Goal: Task Accomplishment & Management: Complete application form

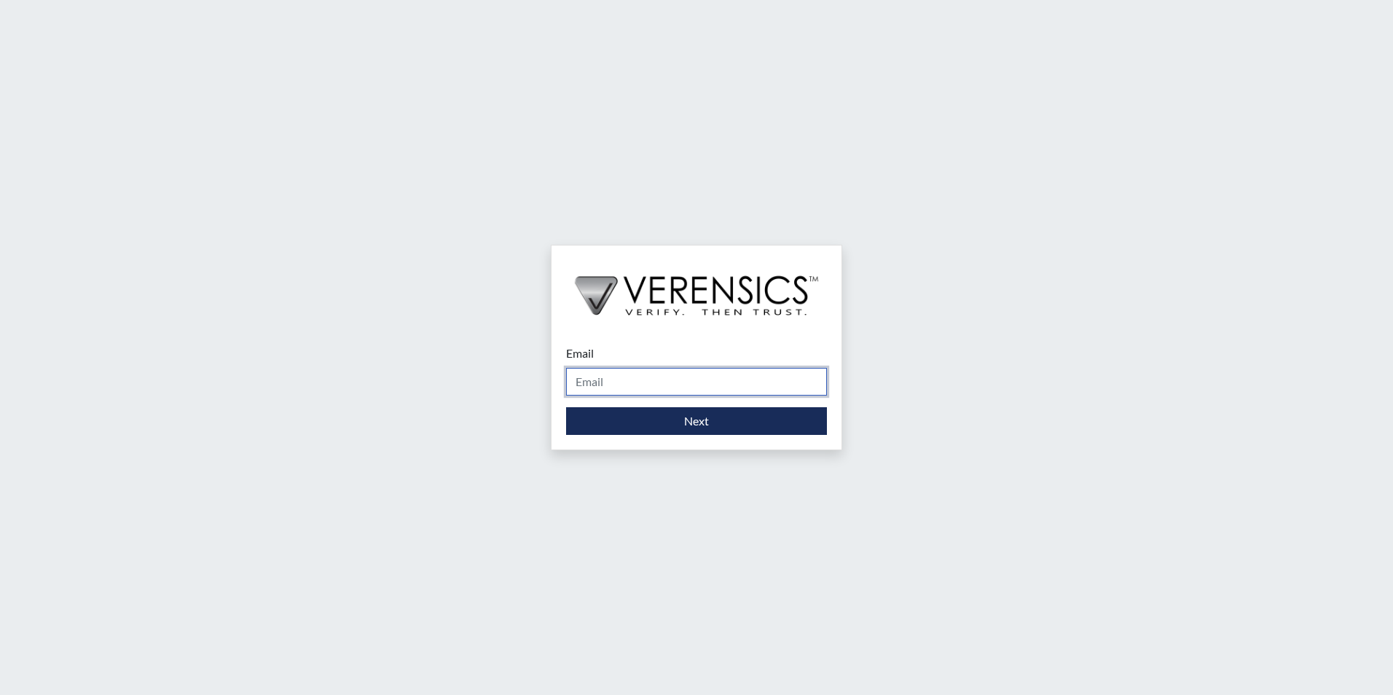
click at [649, 378] on input "Email" at bounding box center [696, 382] width 261 height 28
type input "[PERSON_NAME][EMAIL_ADDRESS][PERSON_NAME][DOMAIN_NAME]"
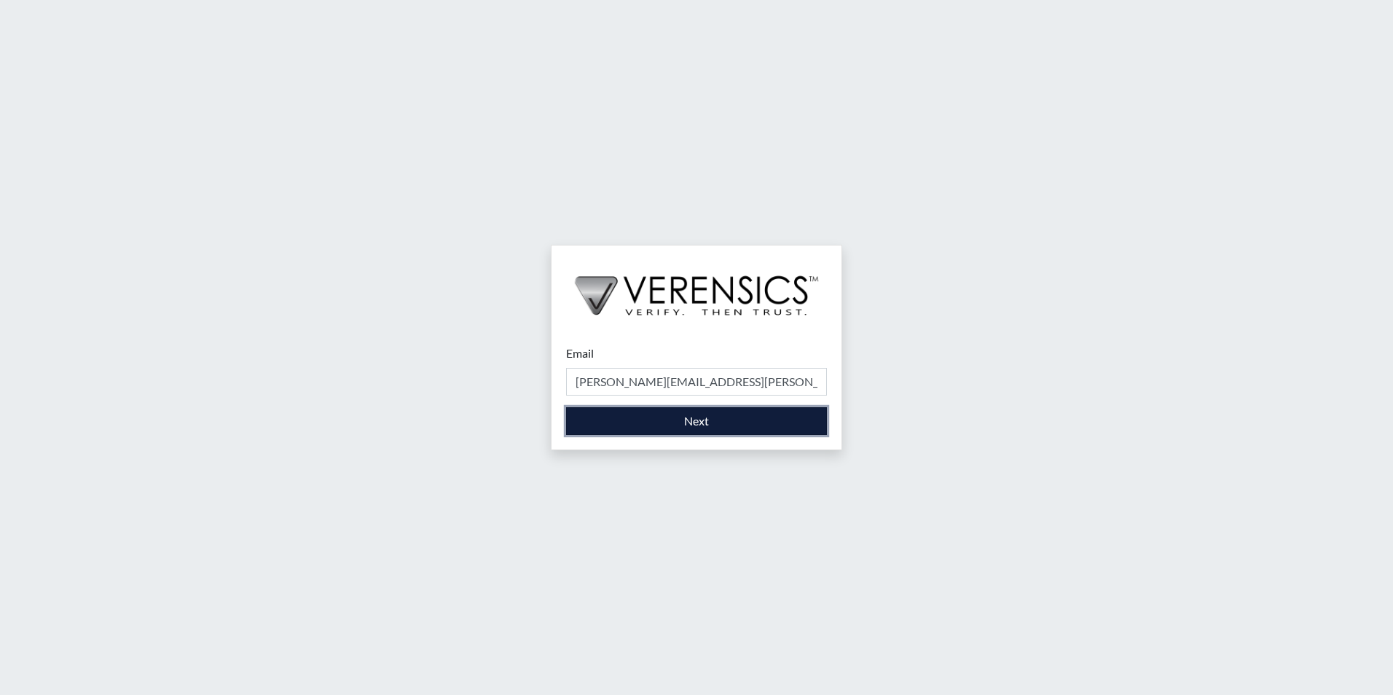
click at [629, 432] on button "Next" at bounding box center [696, 421] width 261 height 28
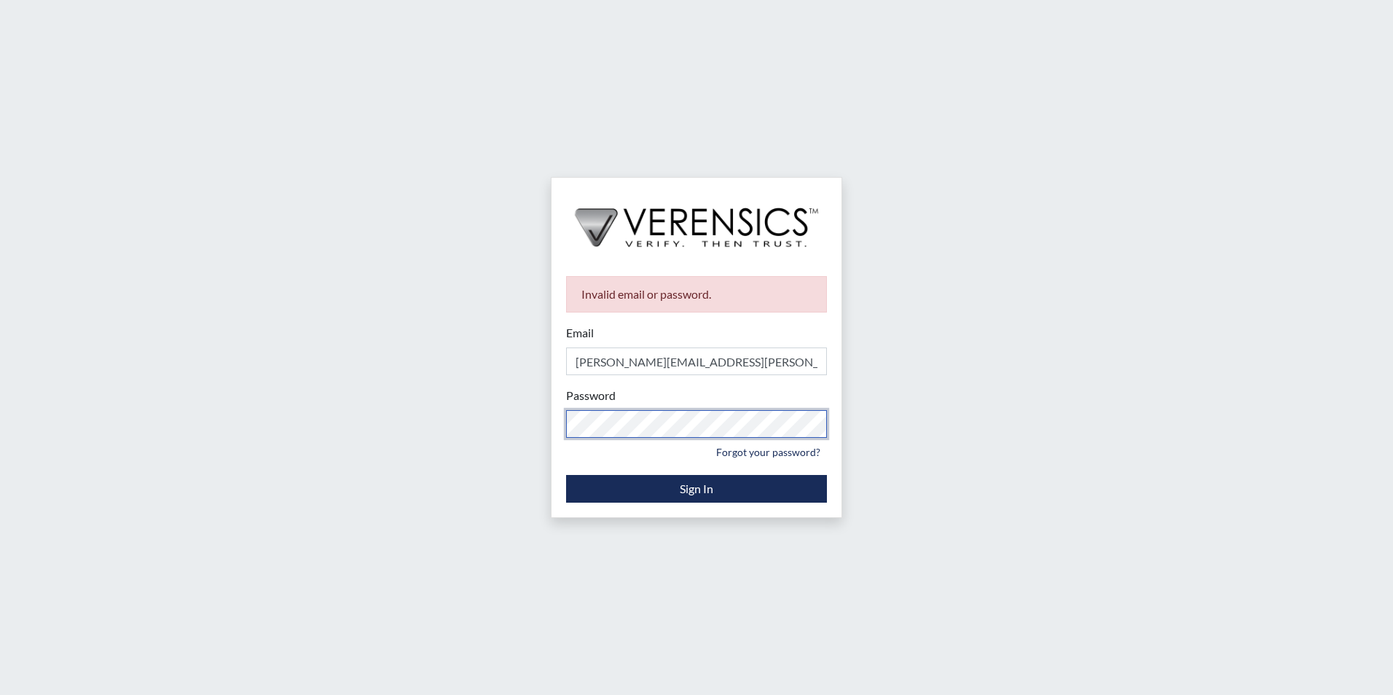
click at [375, 411] on div "Invalid email or password. Email [PERSON_NAME][EMAIL_ADDRESS][PERSON_NAME][DOMA…" at bounding box center [696, 347] width 1393 height 695
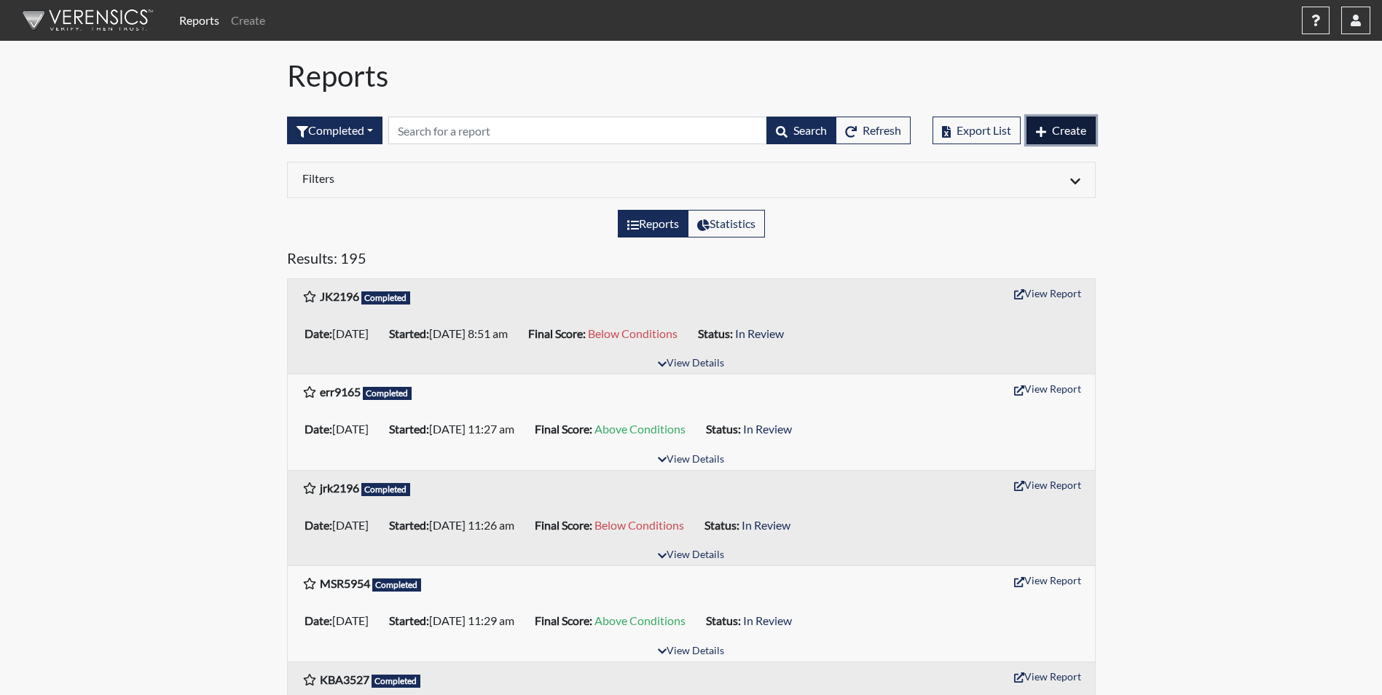
click at [1068, 136] on span "Create" at bounding box center [1069, 130] width 34 height 14
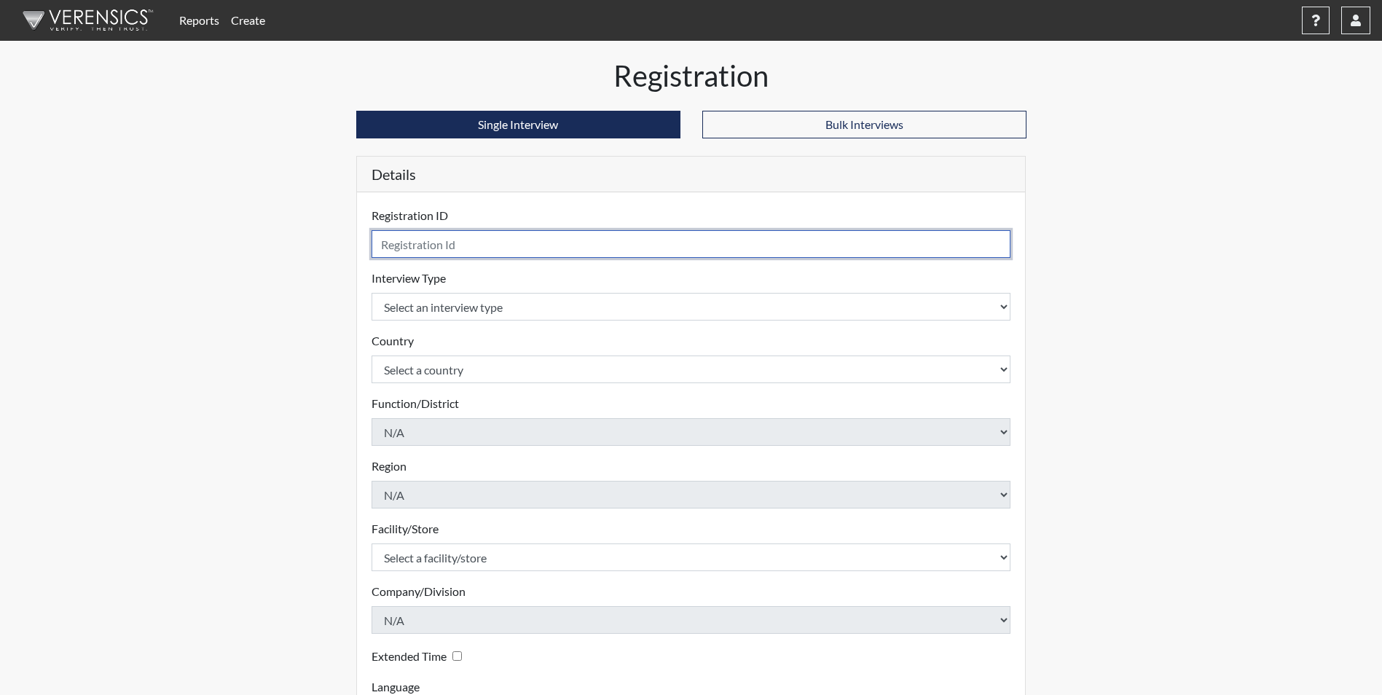
click at [556, 241] on input "text" at bounding box center [692, 244] width 640 height 28
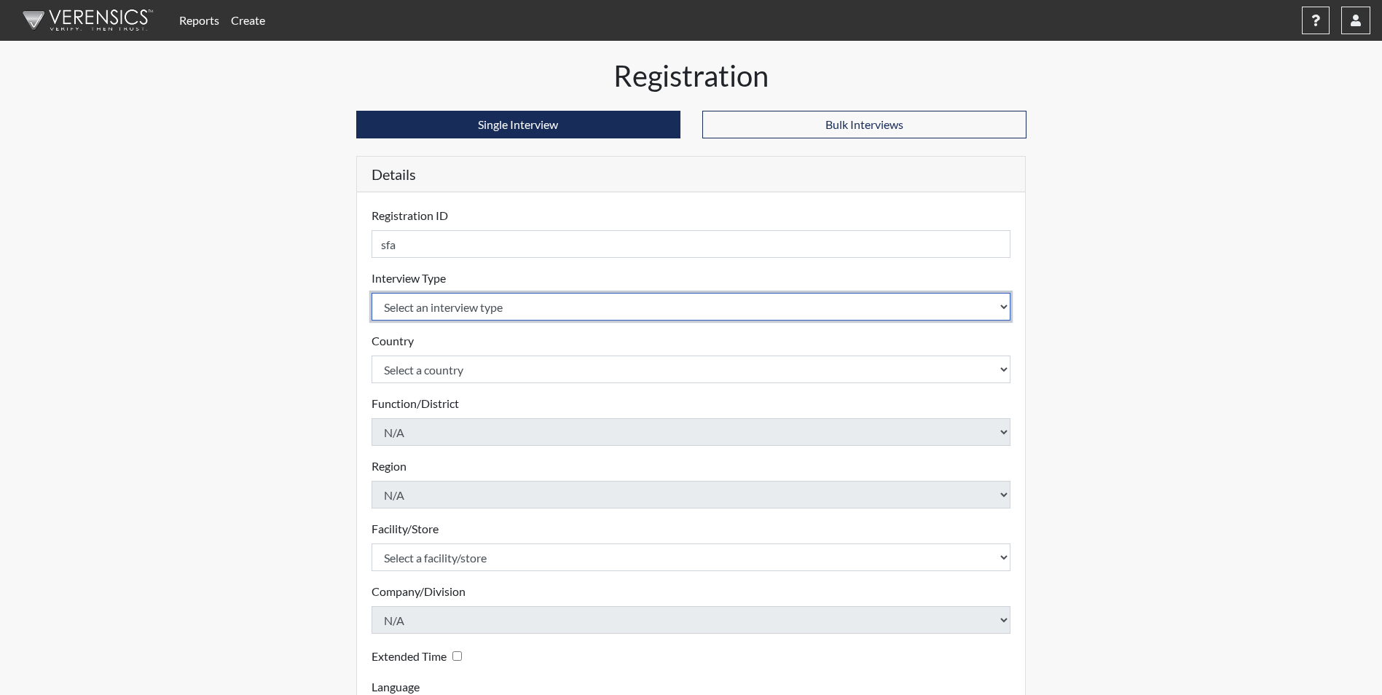
click at [574, 300] on select "Select an interview type Corrections Pre-Employment" at bounding box center [692, 307] width 640 height 28
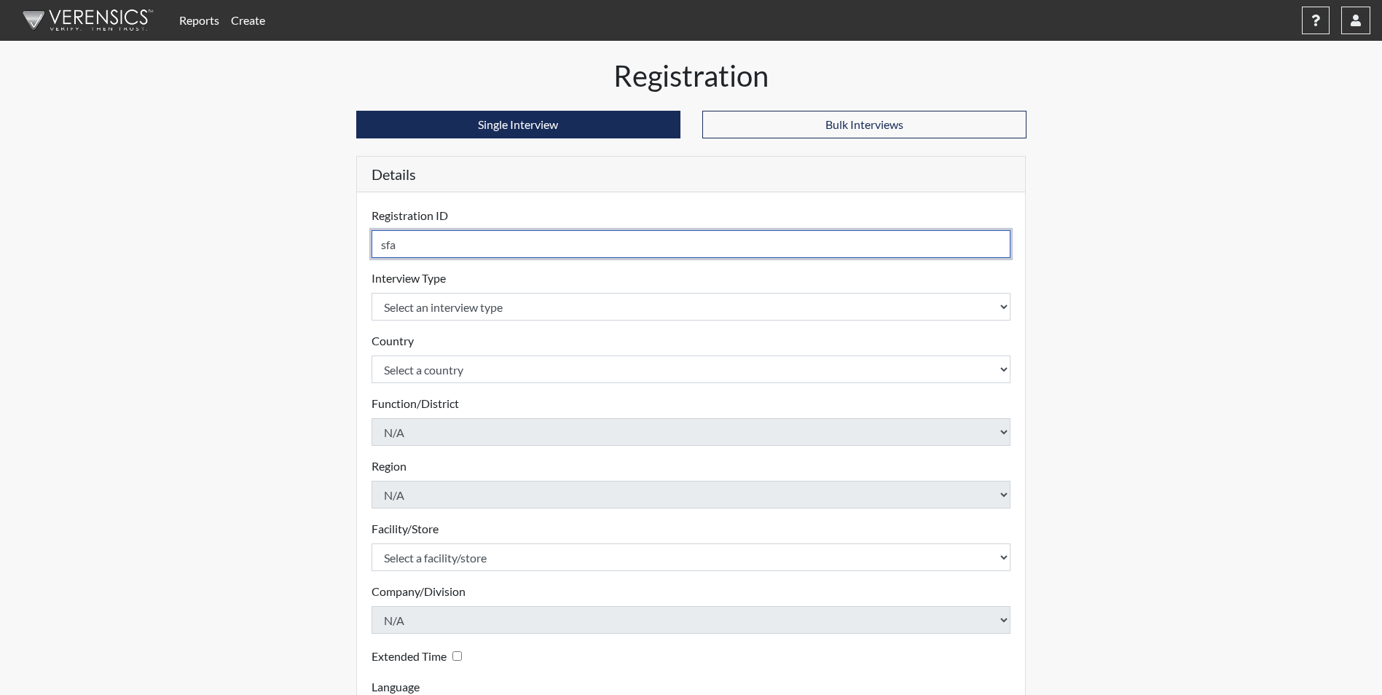
click at [500, 240] on input "sfa" at bounding box center [692, 244] width 640 height 28
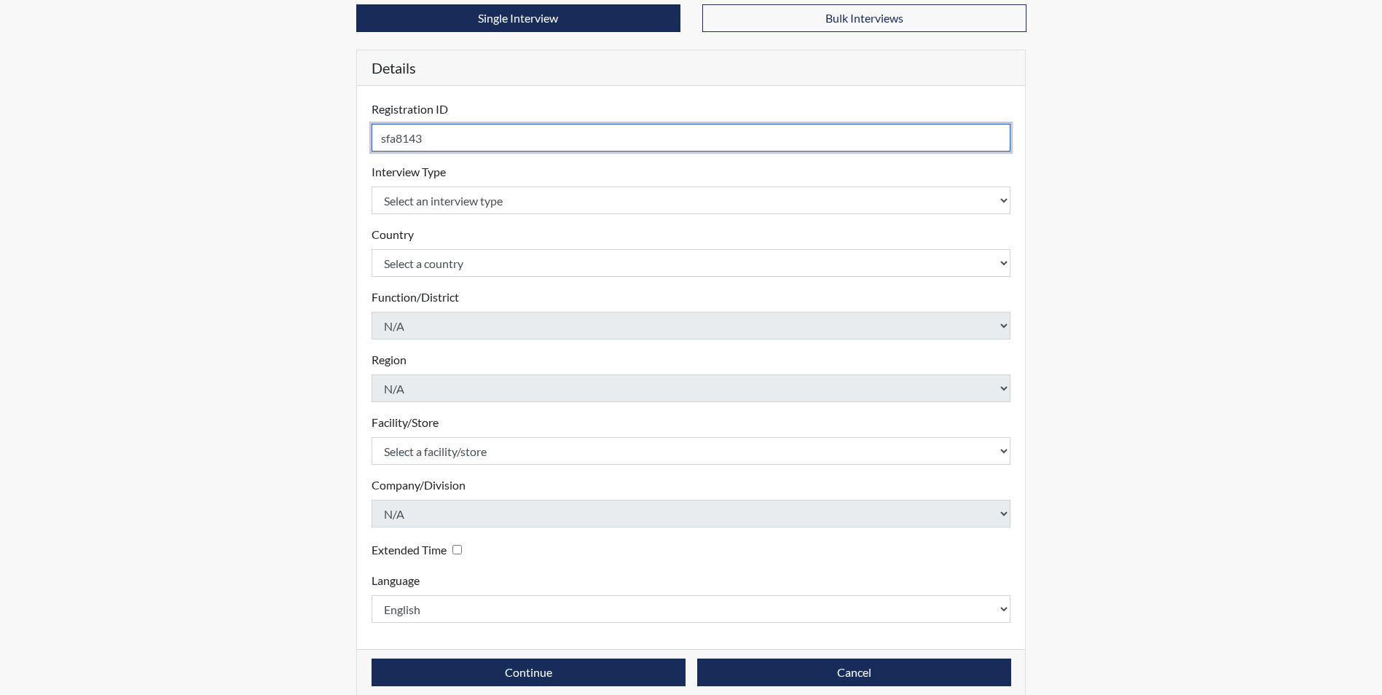
scroll to position [125, 0]
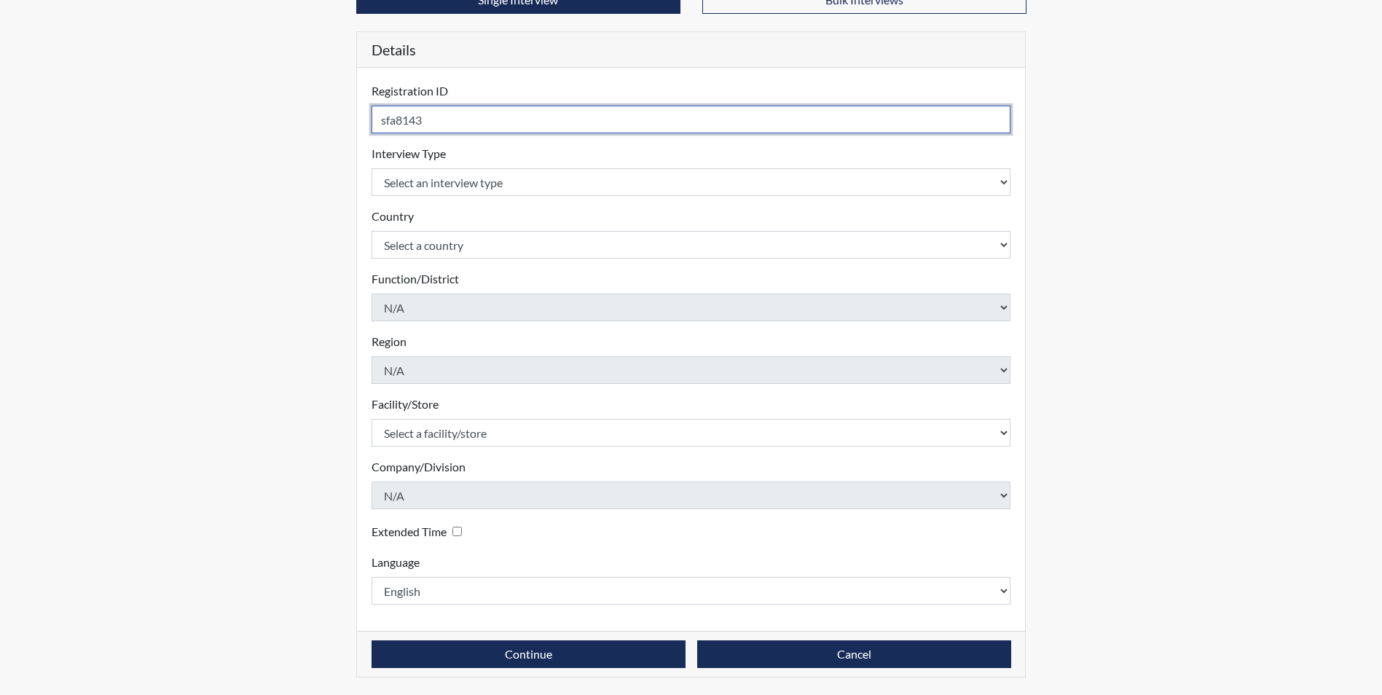
type input "sfa8143"
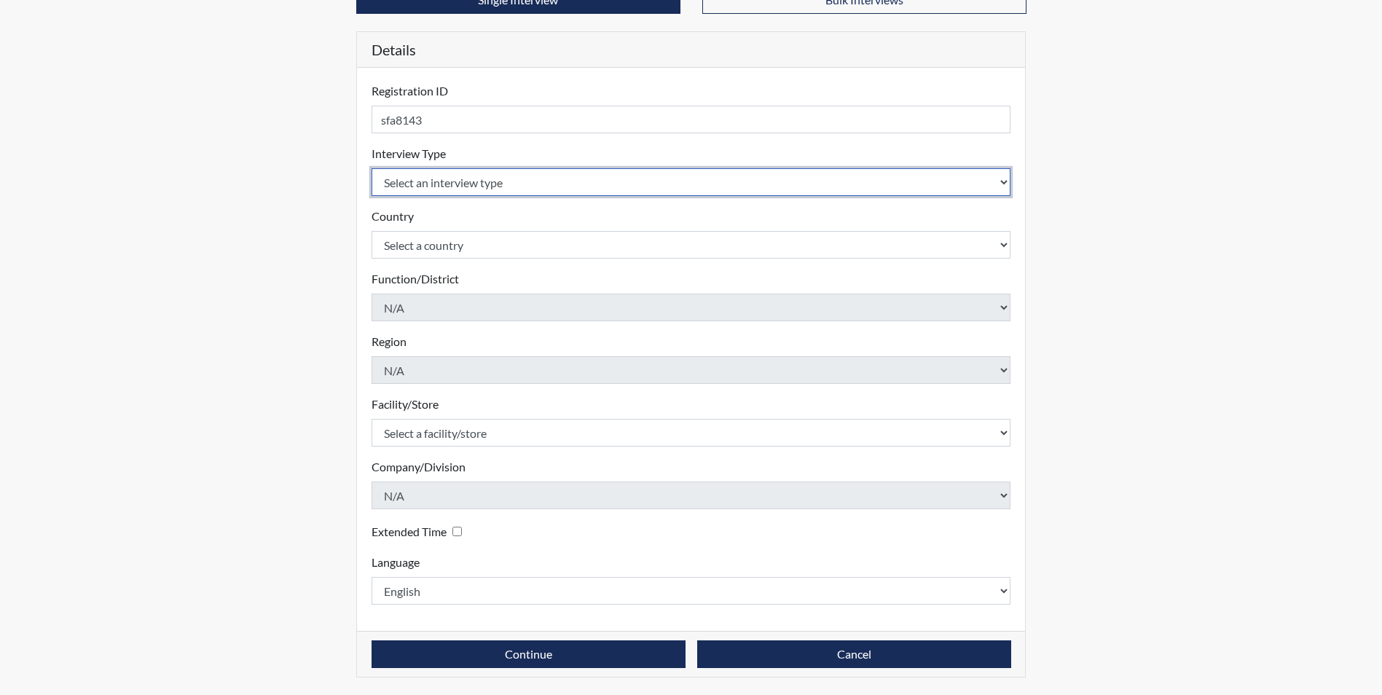
click at [523, 184] on select "Select an interview type Corrections Pre-Employment" at bounding box center [692, 182] width 640 height 28
select select "ff733e93-e1bf-11ea-9c9f-0eff0cf7eb8f"
click at [372, 168] on select "Select an interview type Corrections Pre-Employment" at bounding box center [692, 182] width 640 height 28
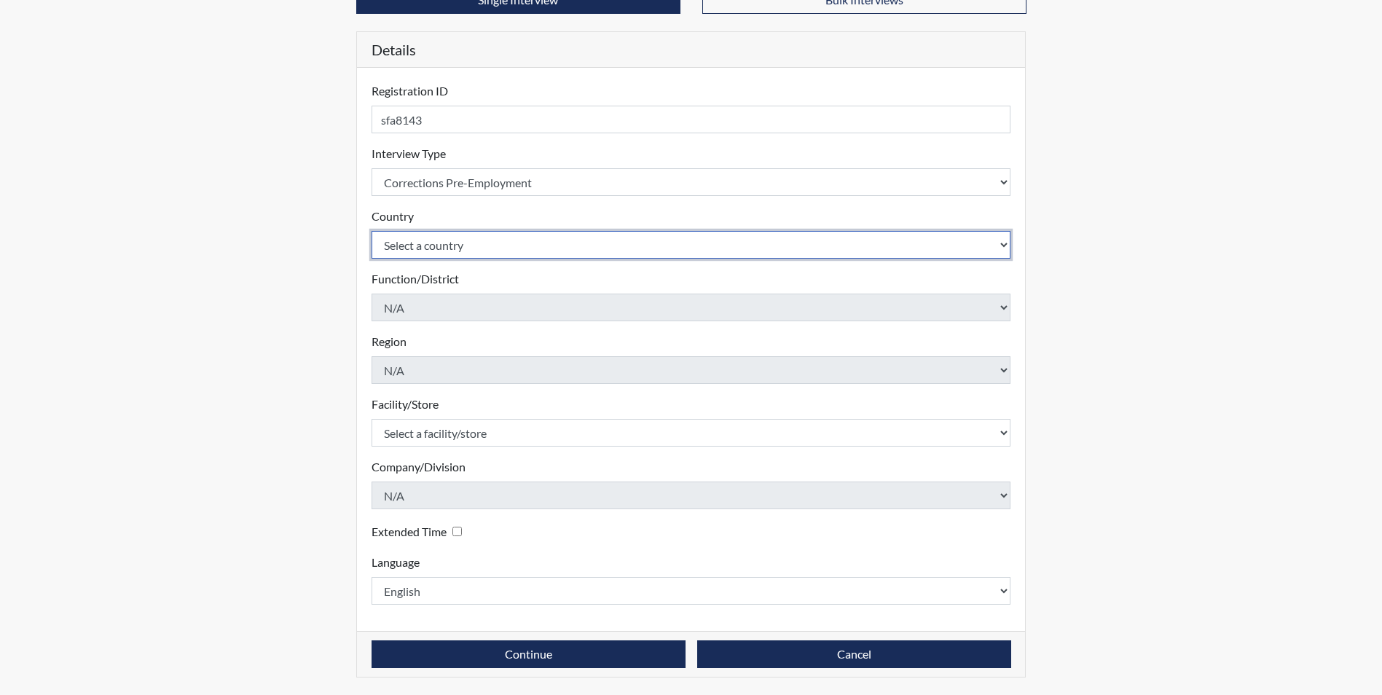
click at [512, 240] on select "Select a country [GEOGRAPHIC_DATA] [GEOGRAPHIC_DATA]" at bounding box center [692, 245] width 640 height 28
select select "united-states-of-[GEOGRAPHIC_DATA]"
click at [372, 231] on select "Select a country [GEOGRAPHIC_DATA] [GEOGRAPHIC_DATA]" at bounding box center [692, 245] width 640 height 28
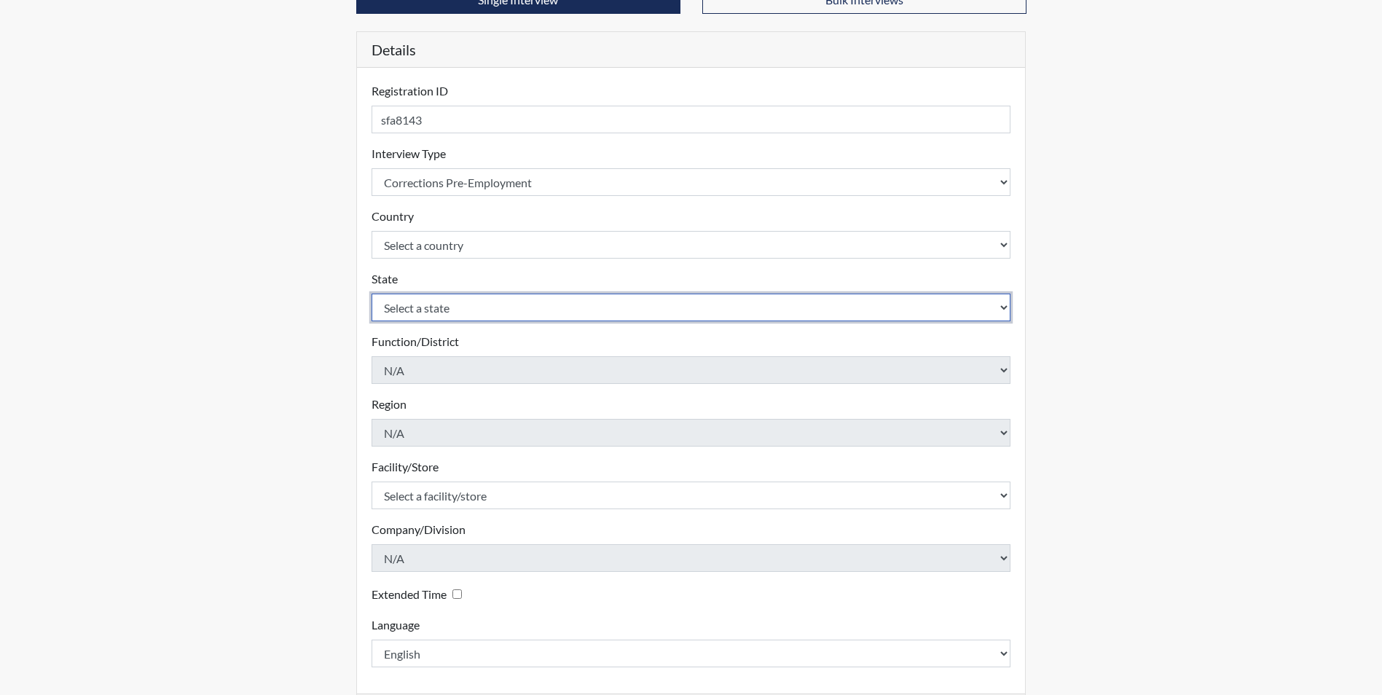
click at [493, 306] on select "Select a state [US_STATE] [US_STATE] [US_STATE] [US_STATE] [US_STATE] [US_STATE…" at bounding box center [692, 308] width 640 height 28
select select "GA"
click at [372, 294] on select "Select a state [US_STATE] [US_STATE] [US_STATE] [US_STATE] [US_STATE] [US_STATE…" at bounding box center [692, 308] width 640 height 28
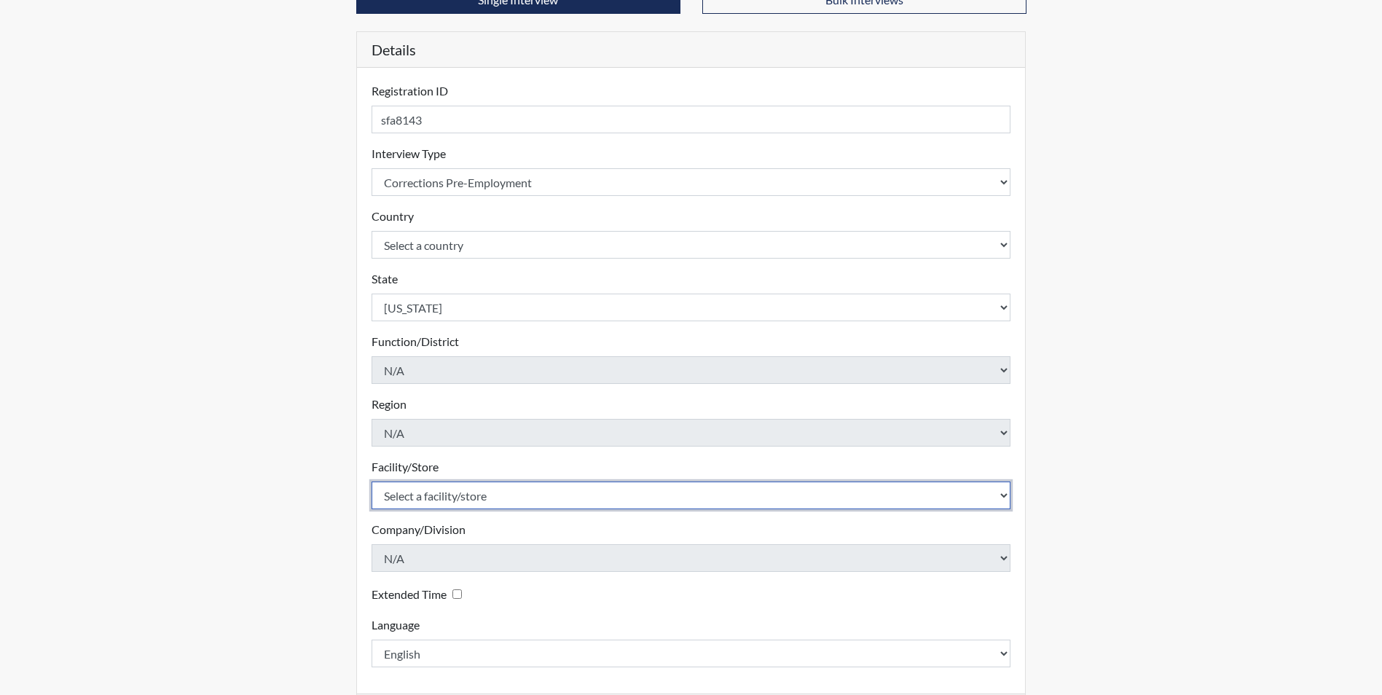
click at [510, 500] on select "Select a facility/store [PERSON_NAME] Unit Metro Re-Entry Facility Metro TC" at bounding box center [692, 496] width 640 height 28
select select "226f3449-6468-4bad-86c2-dd5091f02e51"
click at [372, 482] on select "Select a facility/store [PERSON_NAME] Unit Metro Re-Entry Facility Metro TC" at bounding box center [692, 496] width 640 height 28
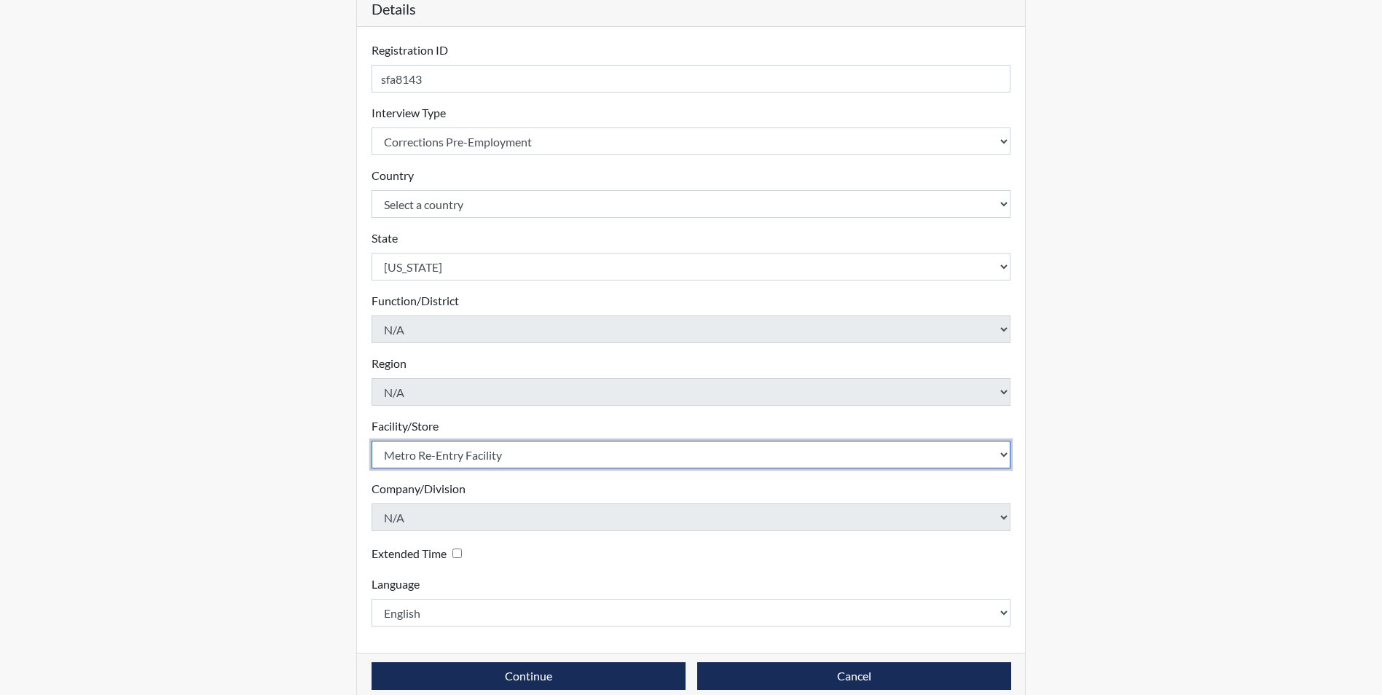
scroll to position [187, 0]
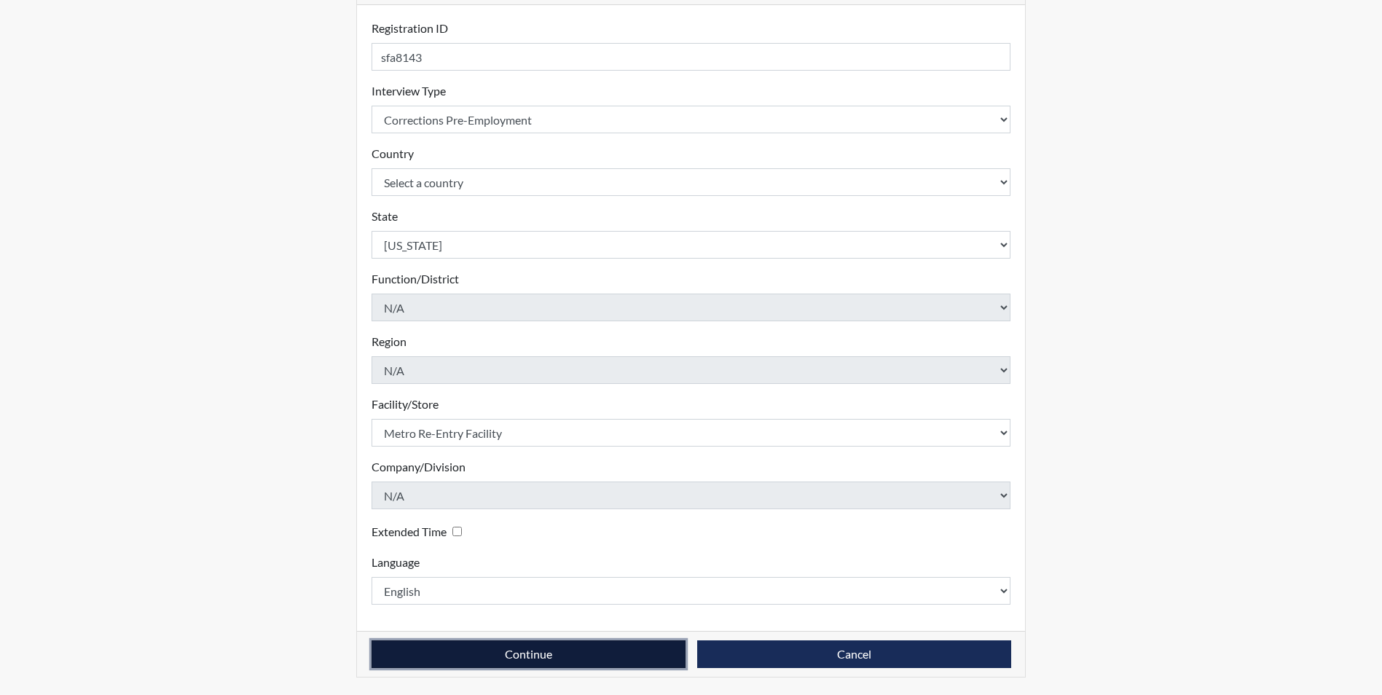
click at [615, 641] on button "Continue" at bounding box center [529, 655] width 314 height 28
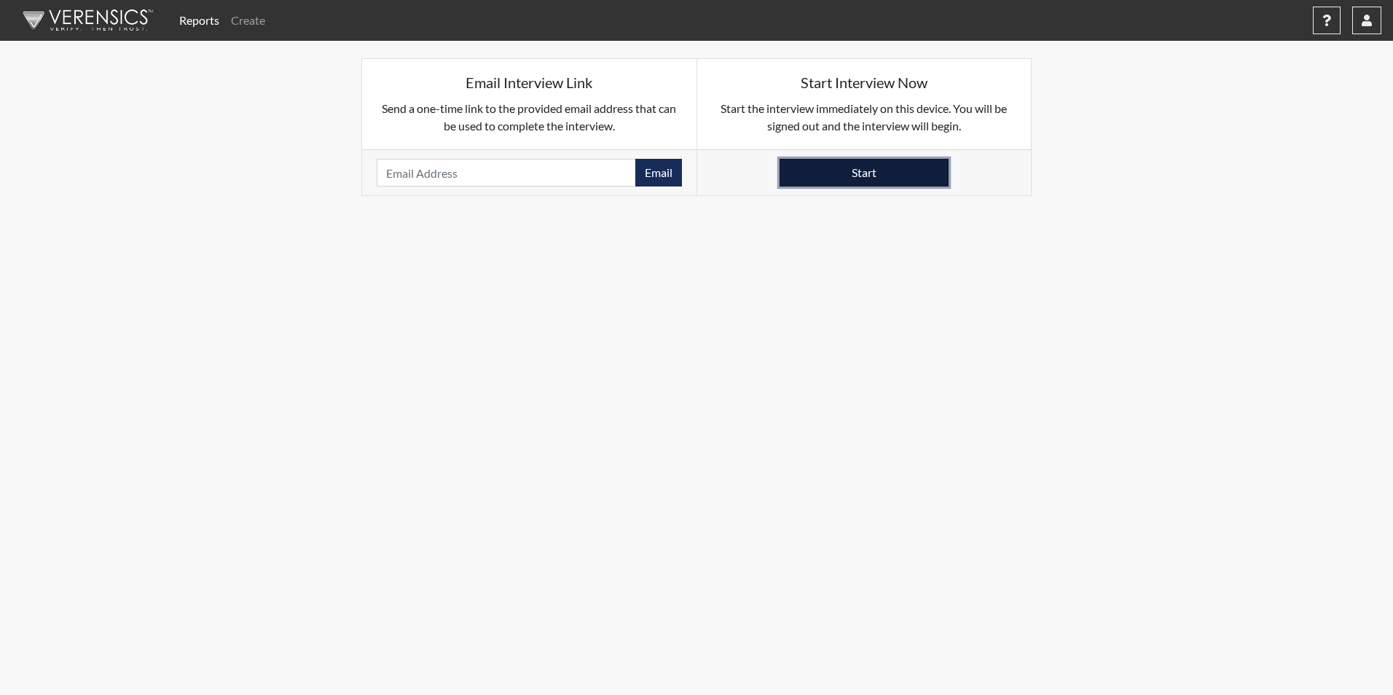
click at [925, 169] on button "Start" at bounding box center [864, 173] width 169 height 28
